Goal: Check status: Check status

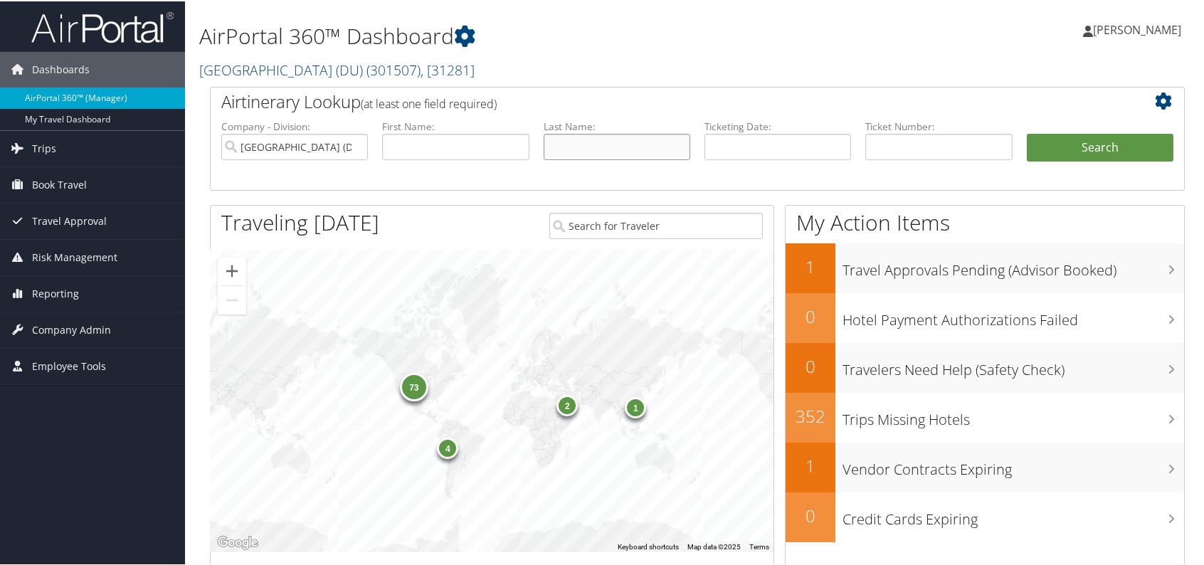
click at [637, 149] on input "text" at bounding box center [617, 145] width 147 height 26
type input "[PERSON_NAME]"
click at [1027, 132] on button "Search" at bounding box center [1100, 146] width 147 height 28
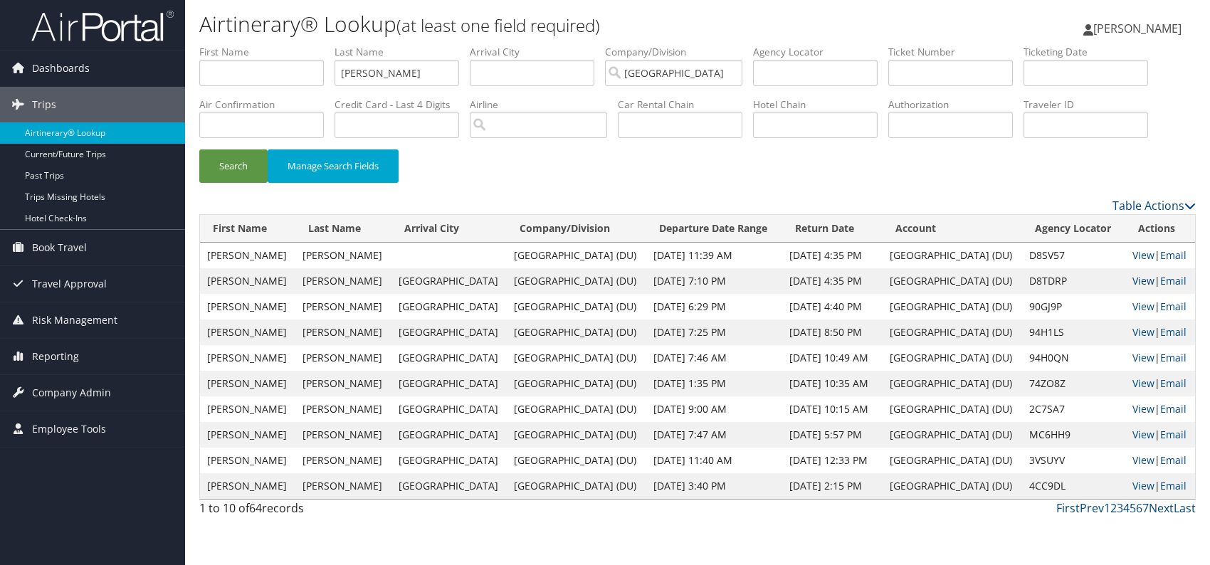
click at [1139, 280] on link "View" at bounding box center [1144, 281] width 22 height 14
click at [1138, 248] on link "View" at bounding box center [1144, 255] width 22 height 14
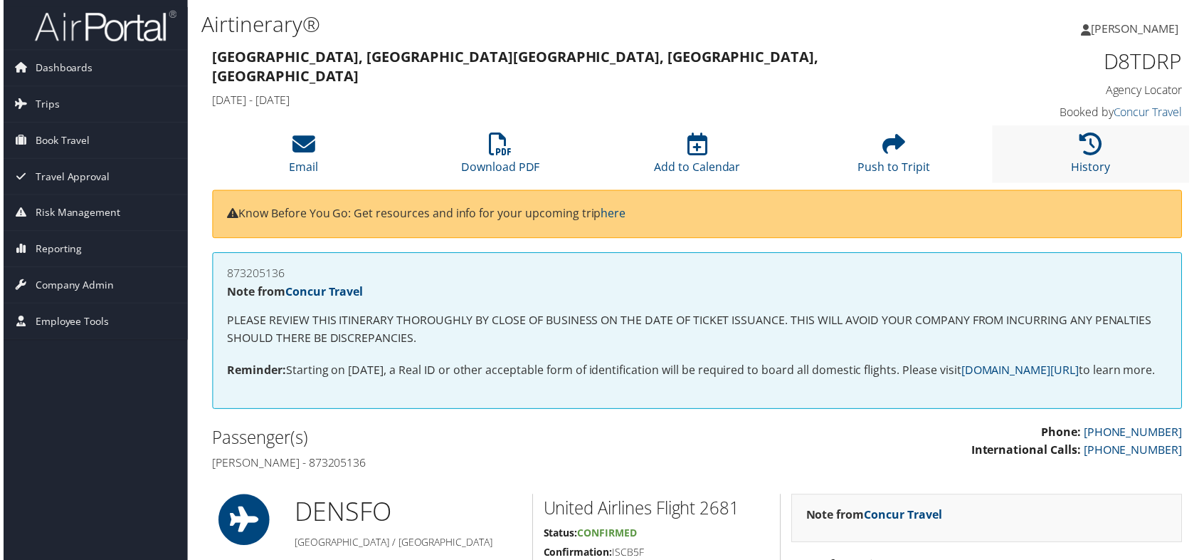
click at [1073, 139] on li "History" at bounding box center [1093, 155] width 198 height 58
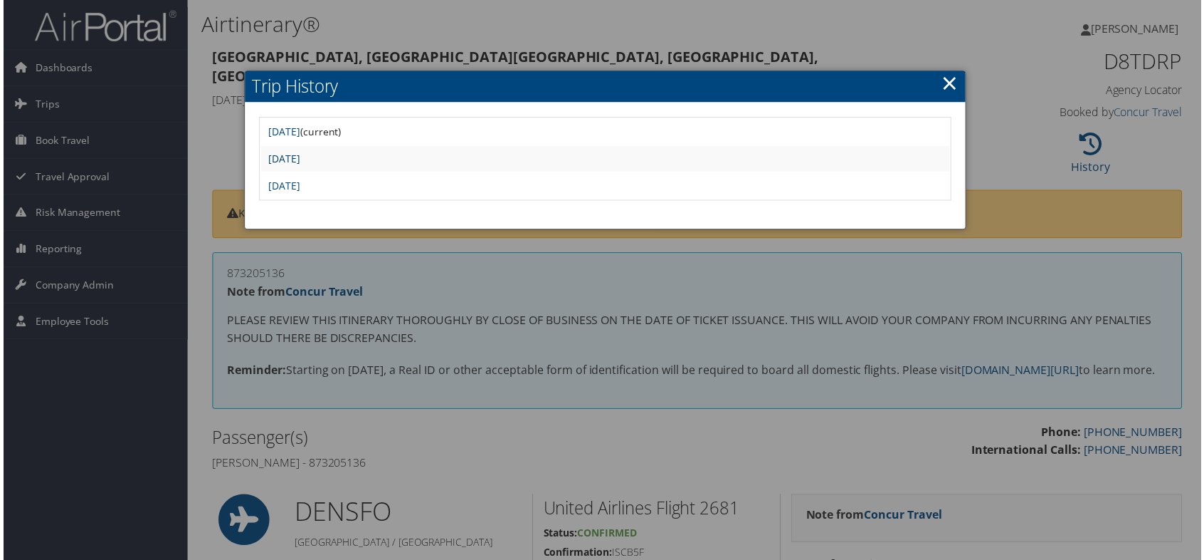
click at [298, 160] on link "Tue Sep 2 10:19:14 MDT 2025" at bounding box center [282, 159] width 32 height 14
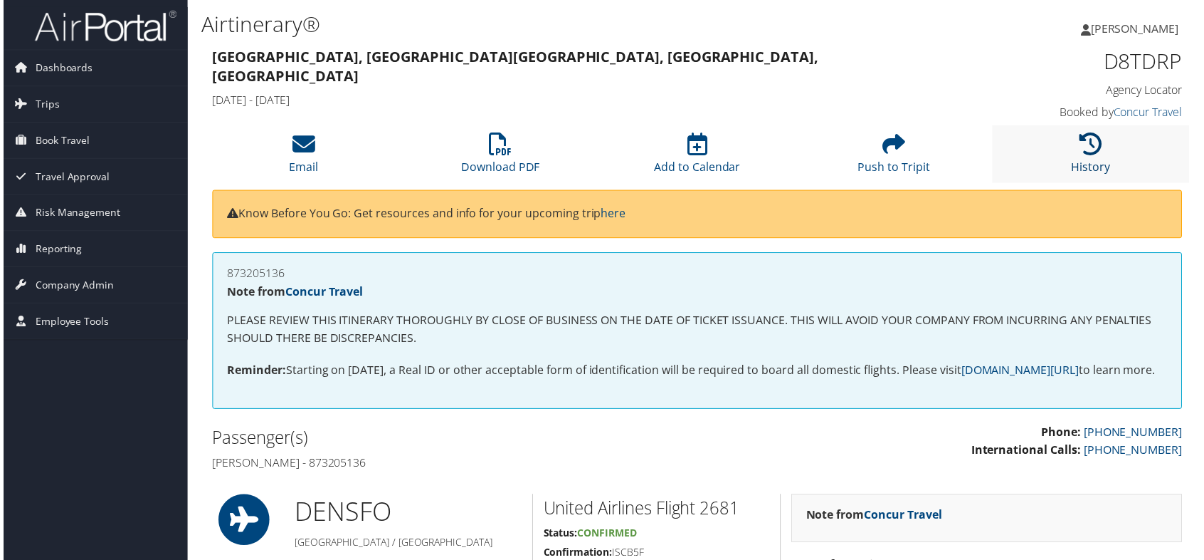
click at [1091, 160] on link "History" at bounding box center [1093, 158] width 39 height 34
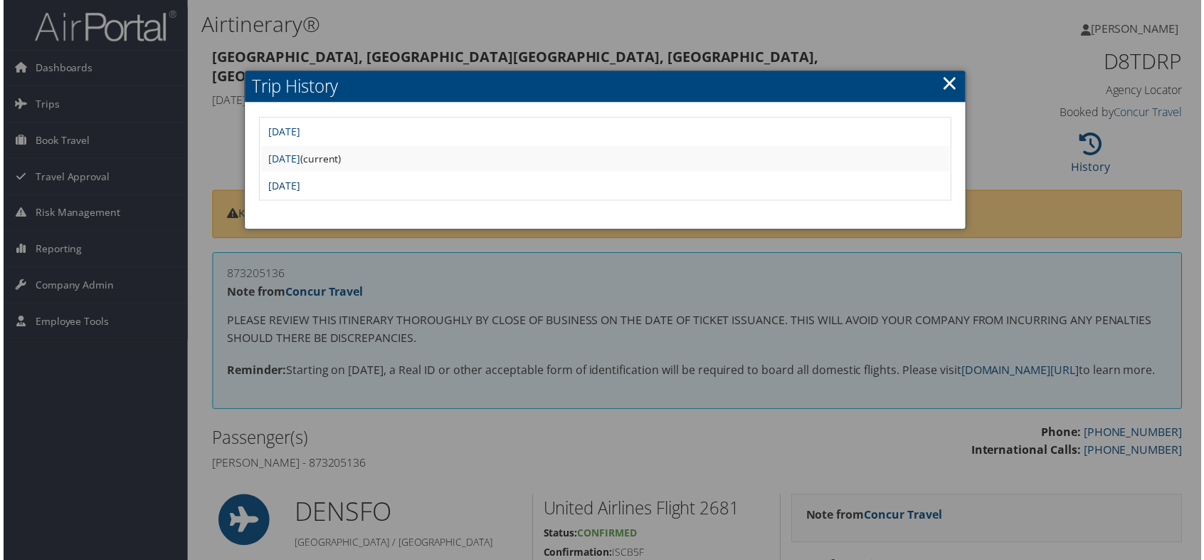
click at [298, 187] on link "Tue Sep 2 09:59:23 MDT 2025" at bounding box center [282, 186] width 32 height 14
